Goal: Communication & Community: Participate in discussion

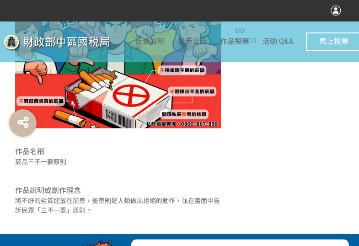
scroll to position [183, 0]
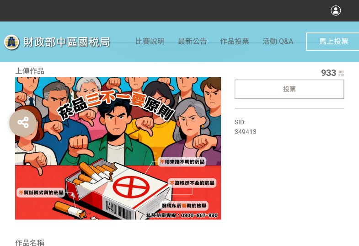
click at [302, 89] on div "投票" at bounding box center [289, 88] width 110 height 19
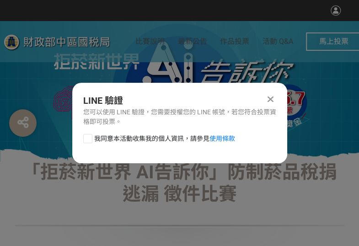
click at [89, 137] on div at bounding box center [87, 138] width 9 height 9
checkbox input "true"
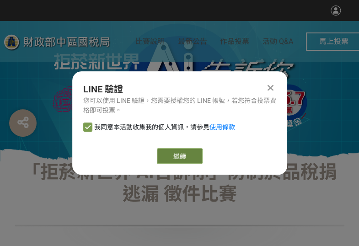
click at [168, 155] on button "繼續" at bounding box center [180, 156] width 46 height 16
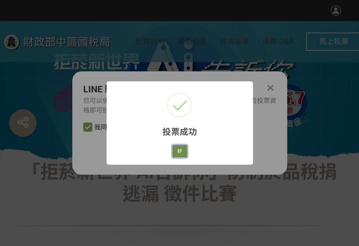
click at [181, 149] on button "好" at bounding box center [179, 151] width 15 height 13
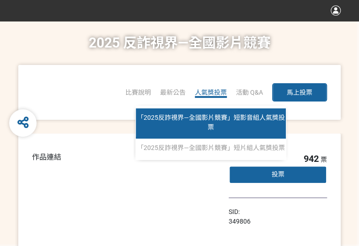
click at [223, 126] on link "「2025反詐視界—全國影片競賽」短影音組人氣獎投票" at bounding box center [211, 123] width 150 height 30
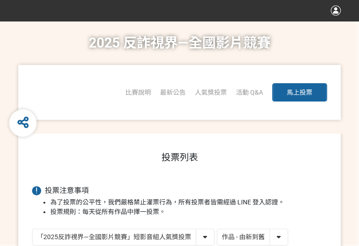
click at [228, 236] on select "作品 - 由新到舊 作品 - 由舊到新 票數 - 由多到少 票數 - 由少到多" at bounding box center [252, 237] width 70 height 16
select select "vote"
click at [217, 229] on select "作品 - 由新到舊 作品 - 由舊到新 票數 - 由多到少 票數 - 由少到多" at bounding box center [252, 237] width 70 height 16
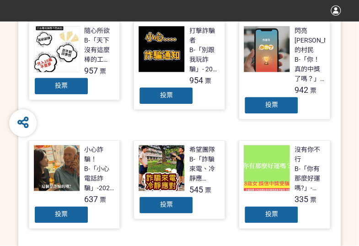
scroll to position [274, 0]
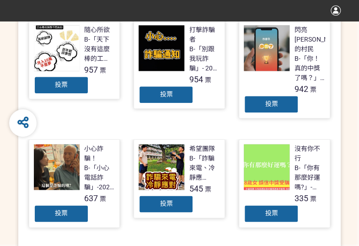
click at [259, 95] on div "投票" at bounding box center [271, 104] width 55 height 18
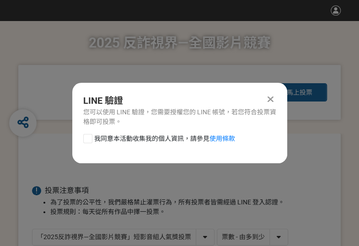
click at [84, 138] on div at bounding box center [87, 138] width 9 height 9
checkbox input "true"
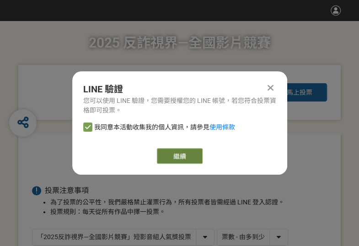
click at [179, 150] on button "繼續" at bounding box center [180, 156] width 46 height 16
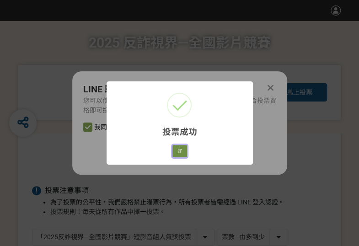
click at [175, 156] on button "好" at bounding box center [179, 151] width 15 height 13
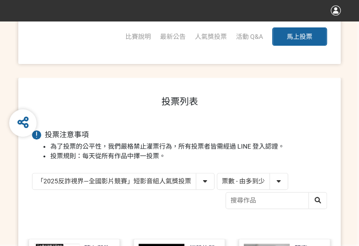
scroll to position [157, 0]
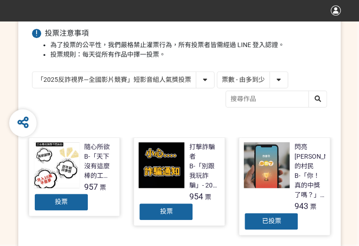
click at [85, 79] on select "「2025反詐視界—全國影片競賽」短影音組人氣獎投票 「2025反詐視界—全國影片競賽」短片組人氣獎投票" at bounding box center [122, 80] width 181 height 16
select select "13146"
click at [32, 72] on select "「2025反詐視界—全國影片競賽」短影音組人氣獎投票 「2025反詐視界—全國影片競賽」短片組人氣獎投票" at bounding box center [122, 80] width 181 height 16
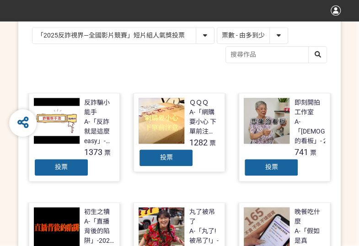
scroll to position [228, 0]
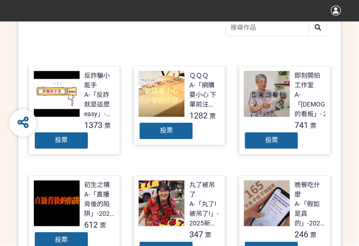
click at [169, 131] on span "投票" at bounding box center [165, 130] width 13 height 7
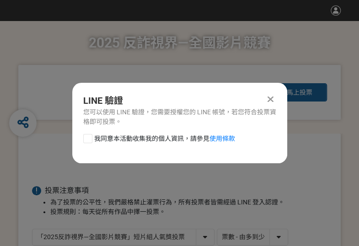
scroll to position [0, 0]
click at [94, 137] on span "我同意本活動收集我的個人資訊，請參見 使用條款" at bounding box center [164, 139] width 141 height 10
click at [90, 137] on input "我同意本活動收集我的個人資訊，請參見 使用條款" at bounding box center [87, 138] width 6 height 6
checkbox input "false"
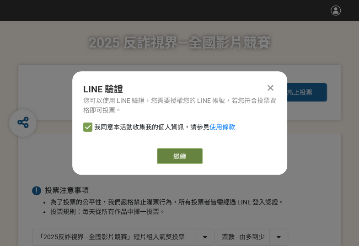
click at [169, 155] on button "繼續" at bounding box center [180, 156] width 46 height 16
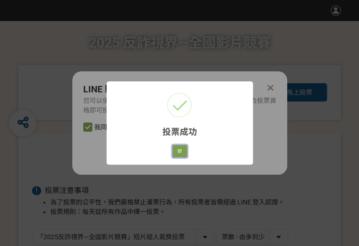
click at [173, 151] on button "好" at bounding box center [179, 151] width 15 height 13
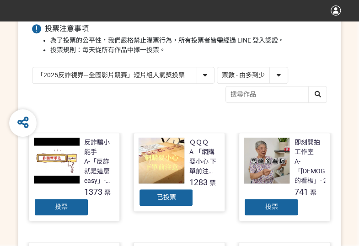
scroll to position [253, 0]
